Goal: Information Seeking & Learning: Learn about a topic

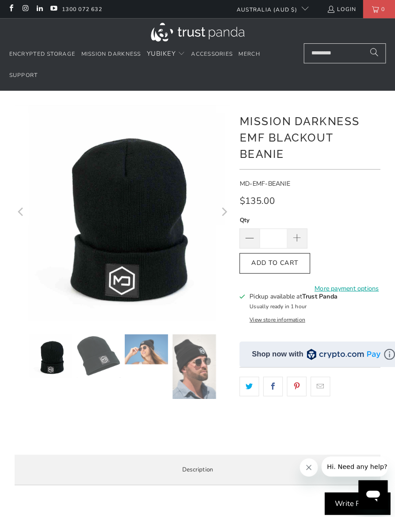
scroll to position [1, 0]
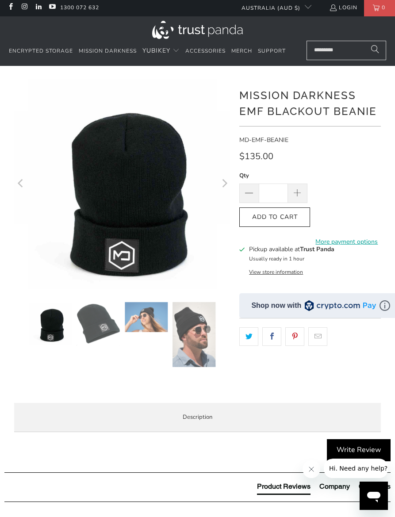
click at [229, 186] on button "Next" at bounding box center [224, 184] width 14 height 210
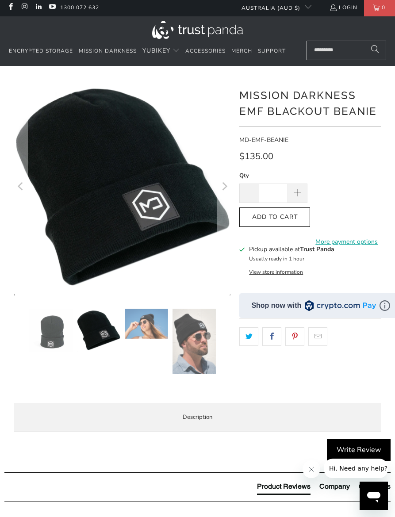
click at [225, 184] on icon "Next" at bounding box center [224, 187] width 8 height 130
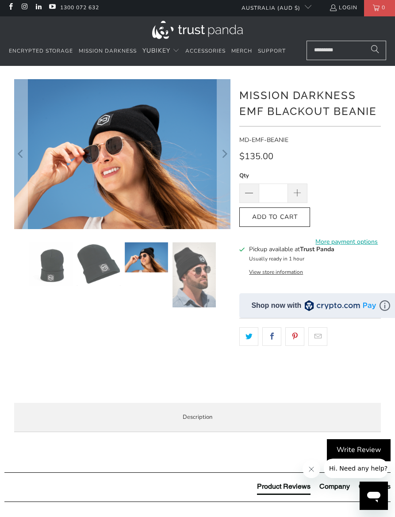
click at [227, 157] on icon "Next" at bounding box center [224, 154] width 8 height 90
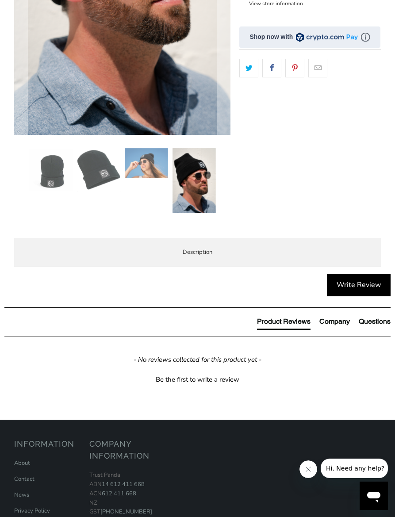
scroll to position [271, 0]
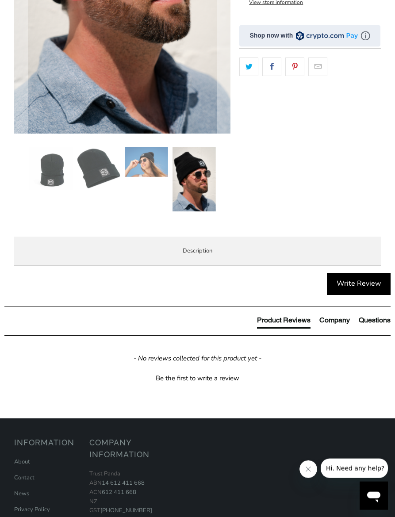
click at [0, 0] on span "Product Features" at bounding box center [0, 0] width 0 height 0
click at [0, 0] on span "Enterprise and Government" at bounding box center [0, 0] width 0 height 0
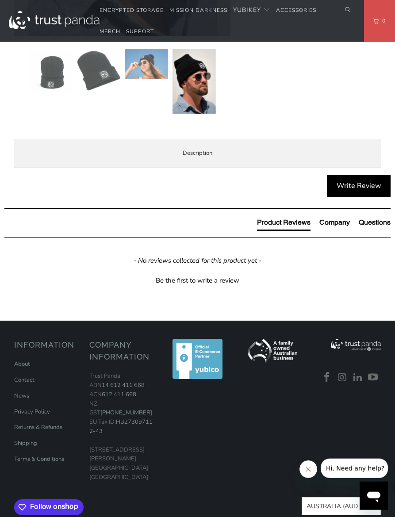
scroll to position [369, 0]
click at [0, 0] on span "Local Service & Support" at bounding box center [0, 0] width 0 height 0
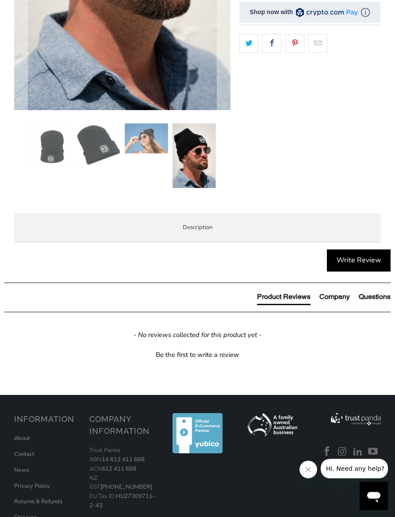
scroll to position [294, 0]
click at [0, 0] on span "Overview" at bounding box center [0, 0] width 0 height 0
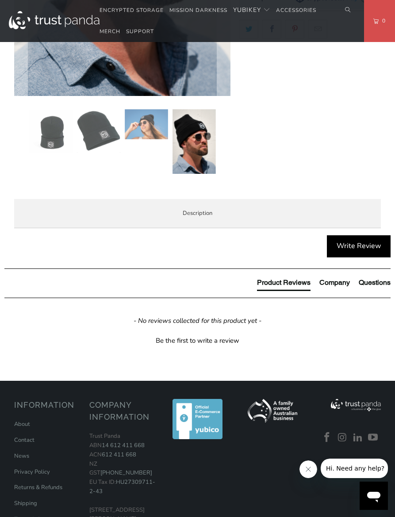
scroll to position [306, 0]
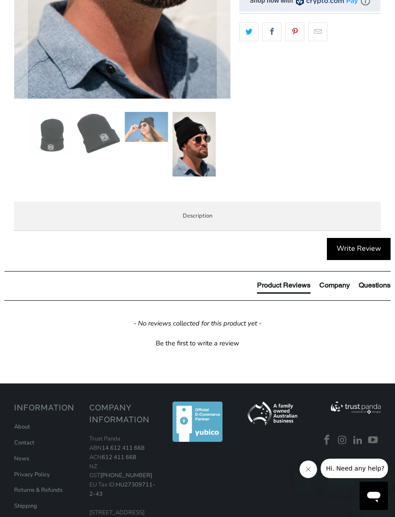
click at [0, 0] on span "Product Features" at bounding box center [0, 0] width 0 height 0
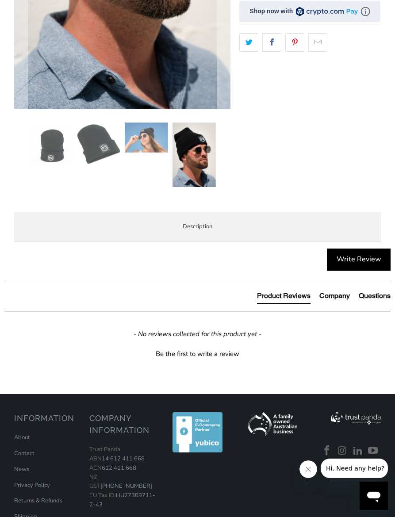
scroll to position [295, 0]
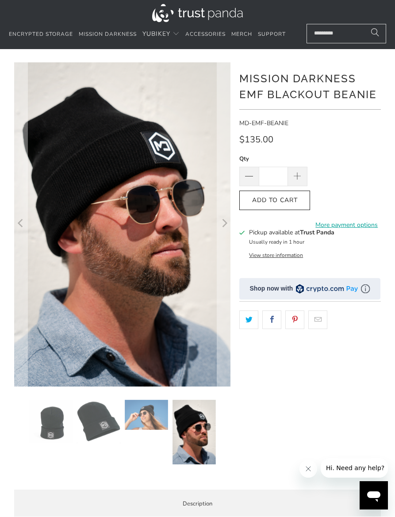
scroll to position [18, 0]
click at [128, 35] on span "Mission Darkness" at bounding box center [108, 34] width 58 height 7
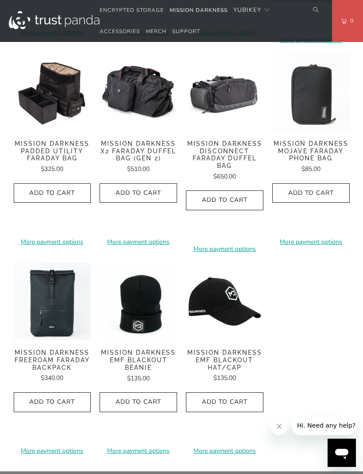
scroll to position [1145, 0]
